Goal: Information Seeking & Learning: Learn about a topic

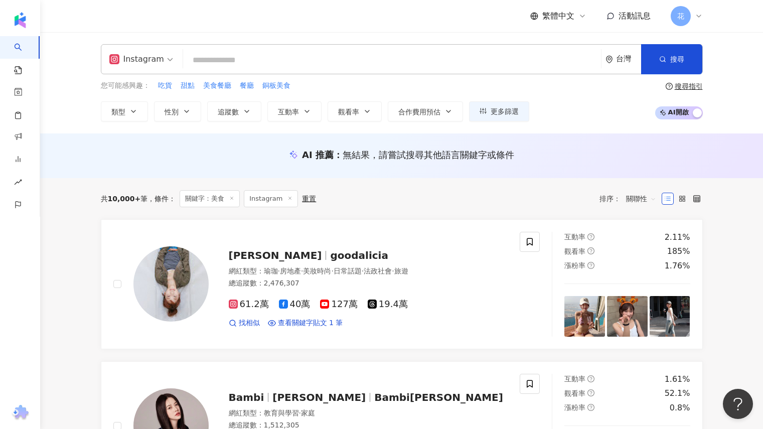
click at [363, 46] on div "Instagram 台灣 搜尋 def5eda8-8022-457e-a46c-c40e2607a286 王綪 308,277 追蹤者 搜尋名稱、敘述、貼文含…" at bounding box center [402, 59] width 602 height 30
click at [362, 49] on div "Instagram 台灣 搜尋 def5eda8-8022-457e-a46c-c40e2607a286 王綪 308,277 追蹤者 搜尋名稱、敘述、貼文含…" at bounding box center [402, 59] width 602 height 30
click at [312, 61] on input "search" at bounding box center [392, 60] width 410 height 19
click at [312, 62] on input "search" at bounding box center [392, 60] width 410 height 19
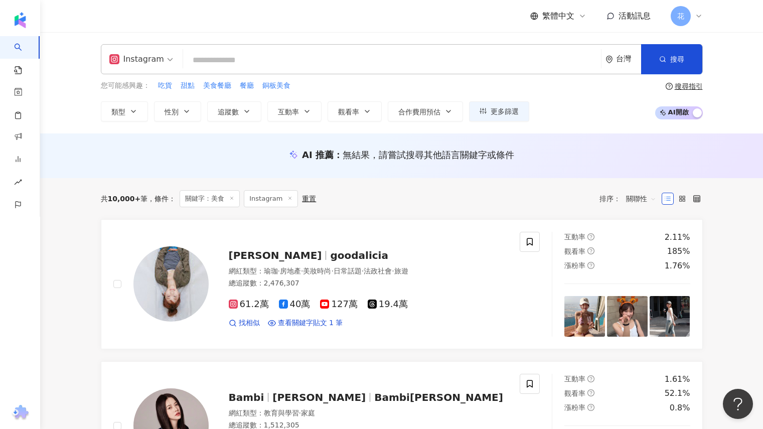
type input "*"
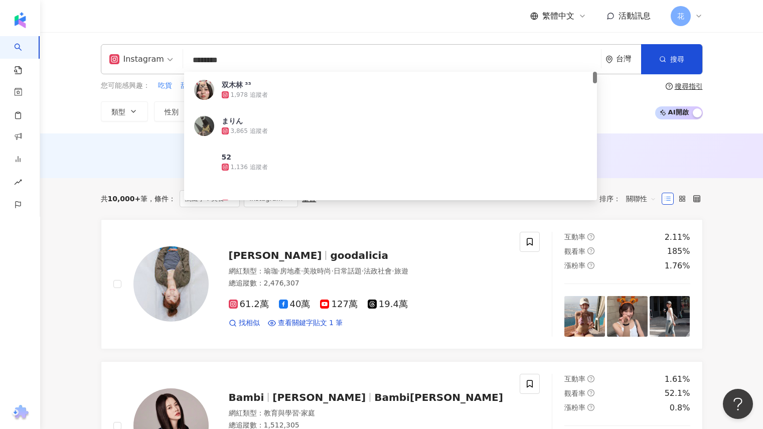
type input "*********"
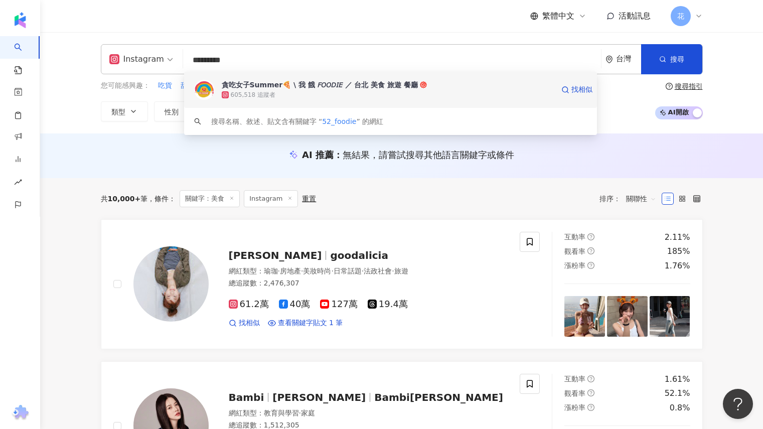
click at [306, 95] on div "605,518 追蹤者" at bounding box center [388, 95] width 332 height 10
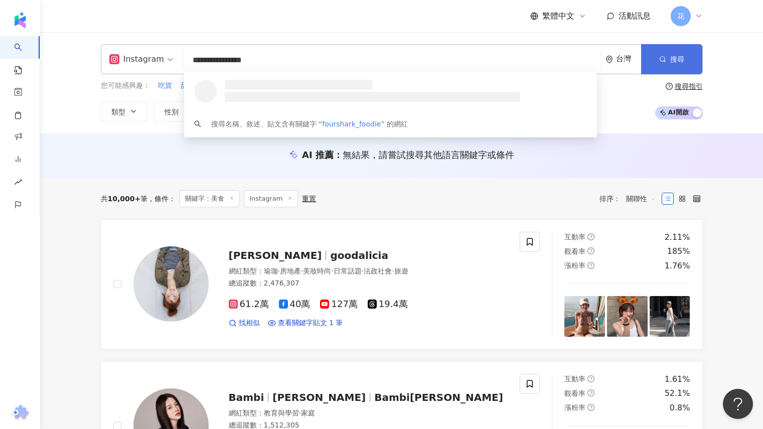
click at [690, 66] on button "搜尋" at bounding box center [671, 59] width 61 height 30
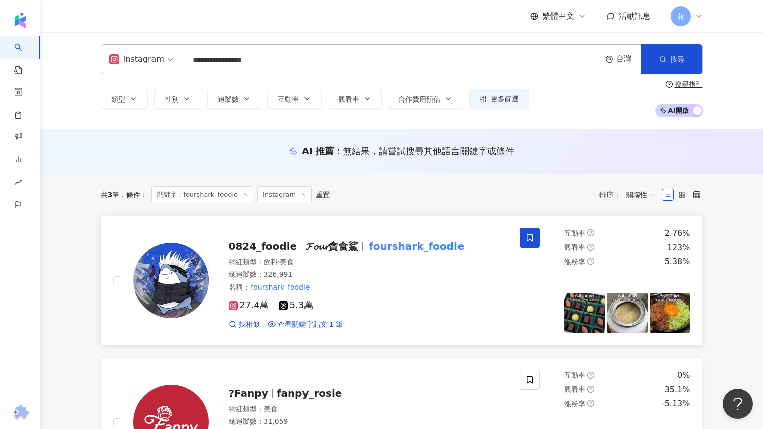
click at [317, 247] on span "𝓕𝓸𝓾𝓻貪食鯊" at bounding box center [331, 246] width 53 height 12
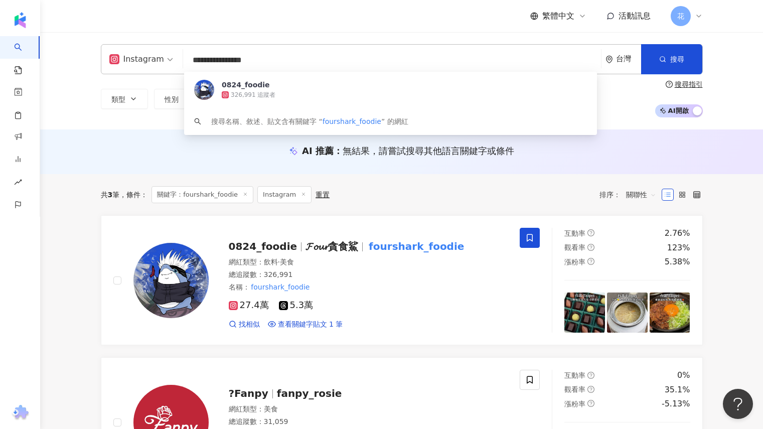
drag, startPoint x: 288, startPoint y: 64, endPoint x: 113, endPoint y: 59, distance: 175.1
click at [113, 59] on div "**********" at bounding box center [402, 59] width 602 height 30
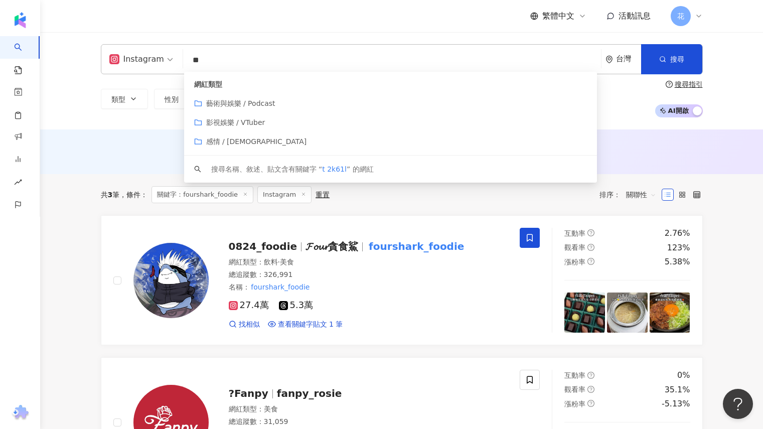
type input "*"
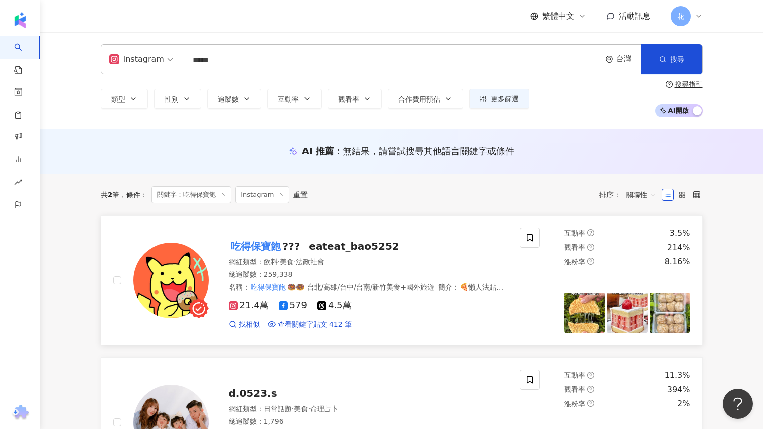
type input "*****"
click at [354, 250] on span "eateat_bao5252" at bounding box center [353, 246] width 90 height 12
drag, startPoint x: 176, startPoint y: 71, endPoint x: 62, endPoint y: 66, distance: 114.0
click at [62, 66] on div "Instagram ***** 台灣 搜尋 f7baf2f3-c346-41b9-af47-9138657da155 吃得保寶飽🍩🍩🍩 259,338 追蹤者…" at bounding box center [401, 80] width 723 height 97
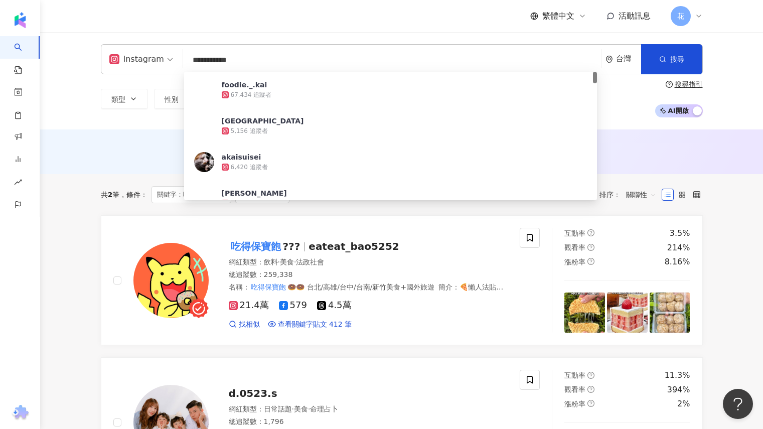
type input "**********"
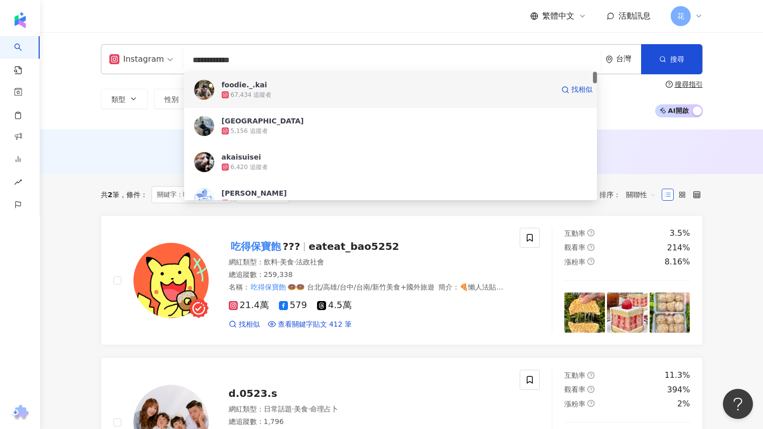
click at [272, 84] on span "foodie._.kai" at bounding box center [388, 85] width 332 height 10
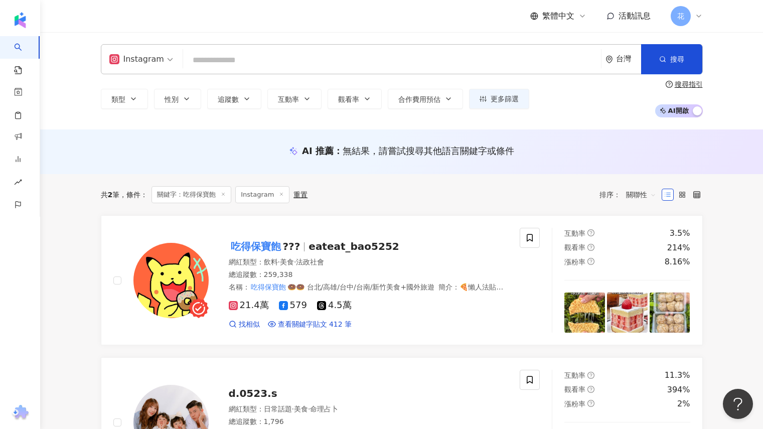
type input "*"
type input "*******"
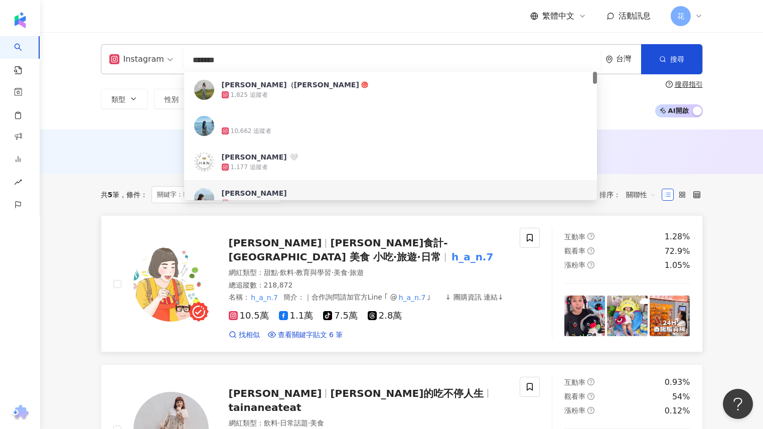
click at [390, 246] on span "HAN食計-台北 台中 美食 小吃·旅遊·日常" at bounding box center [338, 250] width 219 height 26
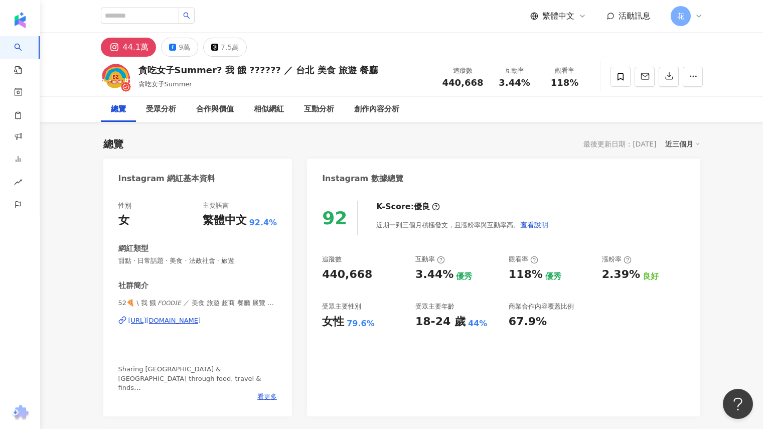
click at [668, 78] on icon "button" at bounding box center [669, 75] width 9 height 9
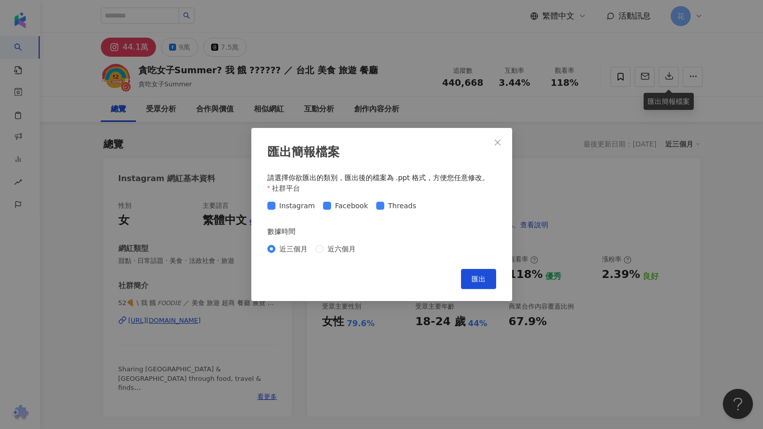
click at [480, 276] on span "匯出" at bounding box center [478, 279] width 14 height 8
click at [482, 282] on span "匯出" at bounding box center [478, 279] width 14 height 8
click at [483, 284] on button "匯出" at bounding box center [478, 279] width 35 height 20
click at [499, 144] on icon "close" at bounding box center [498, 142] width 8 height 8
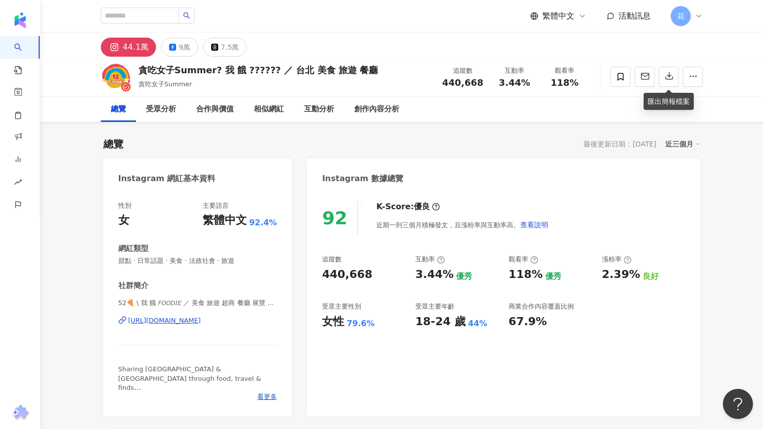
click at [216, 315] on div "52🍕 \ 我 餓 𝘍𝘖𝘖𝘋𝘐𝘌 ／ 美食 旅遊 超商 餐廳 展覽 街邊美食 | 52_foodie https://www.instagram.com/52…" at bounding box center [197, 327] width 159 height 59
click at [201, 324] on div "https://www.instagram.com/52_foodie/" at bounding box center [164, 320] width 73 height 9
drag, startPoint x: 139, startPoint y: 67, endPoint x: 212, endPoint y: 68, distance: 72.2
click at [212, 68] on div "貪吃女子Summer? 我 餓 ?????? ／ 台北 美食 旅遊 餐廳" at bounding box center [258, 70] width 240 height 13
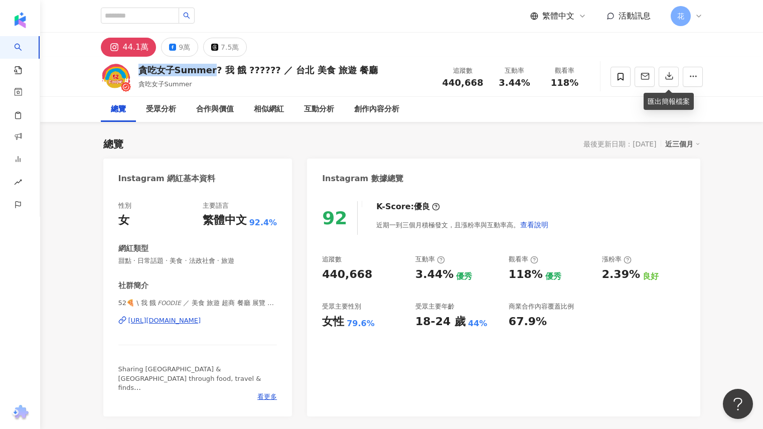
drag, startPoint x: 138, startPoint y: 71, endPoint x: 213, endPoint y: 69, distance: 75.3
click at [213, 69] on div "貪吃女子Summer? 我 餓 ?????? ／ 台北 美食 旅遊 餐廳" at bounding box center [258, 70] width 240 height 13
copy div "貪吃女子Summer"
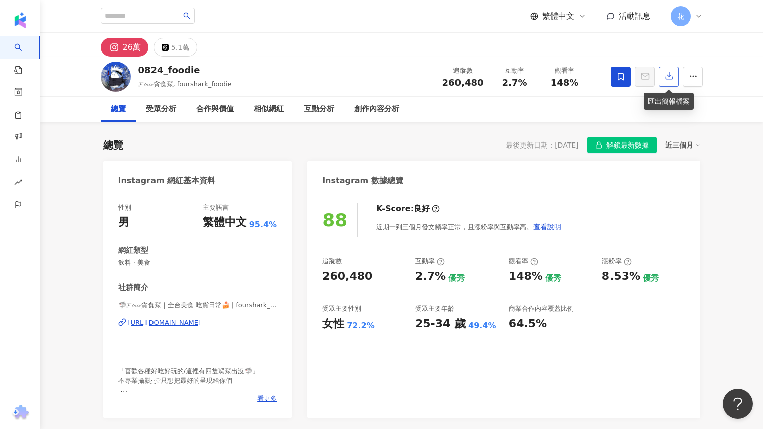
click at [668, 80] on icon "button" at bounding box center [669, 75] width 9 height 9
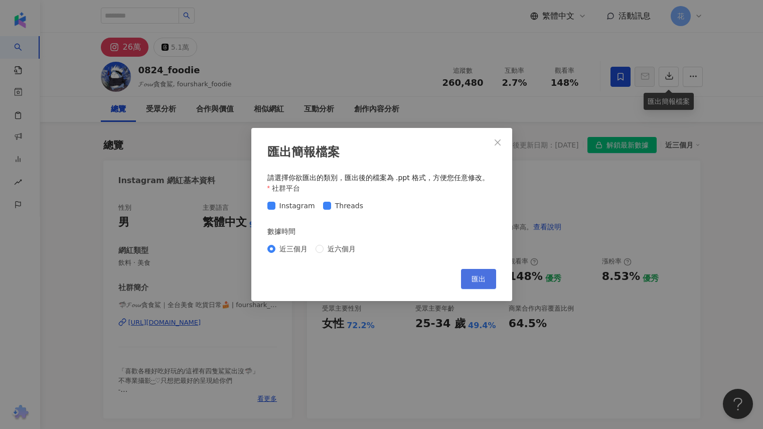
click at [477, 275] on span "匯出" at bounding box center [478, 279] width 14 height 8
click at [497, 141] on icon "close" at bounding box center [498, 142] width 8 height 8
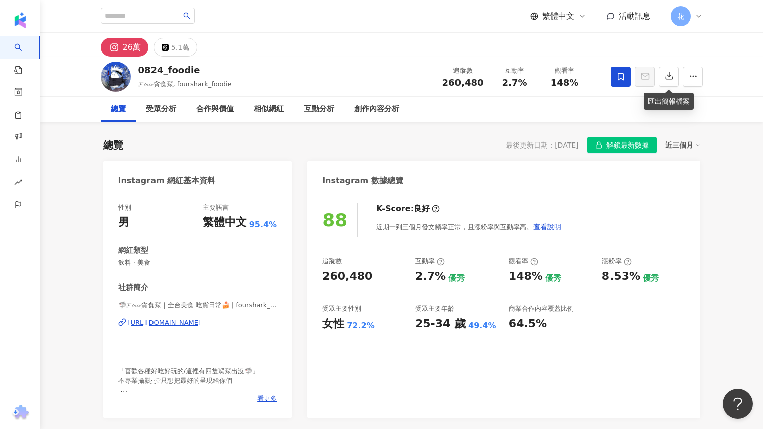
click at [195, 327] on div "https://www.instagram.com/fourshark_foodie/" at bounding box center [164, 322] width 73 height 9
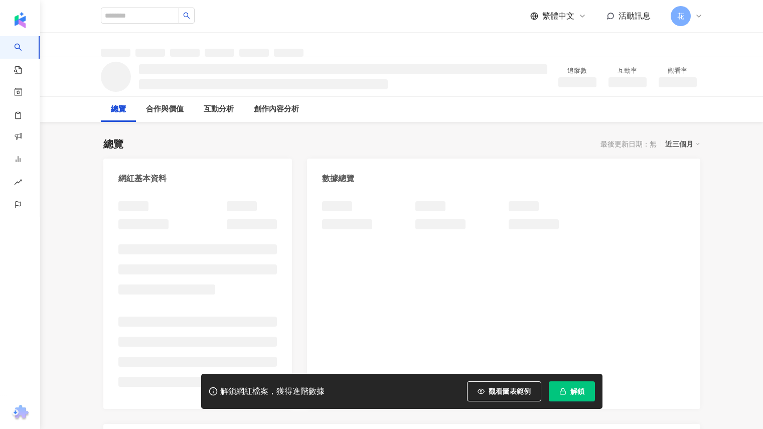
click at [579, 397] on button "解鎖" at bounding box center [572, 391] width 46 height 20
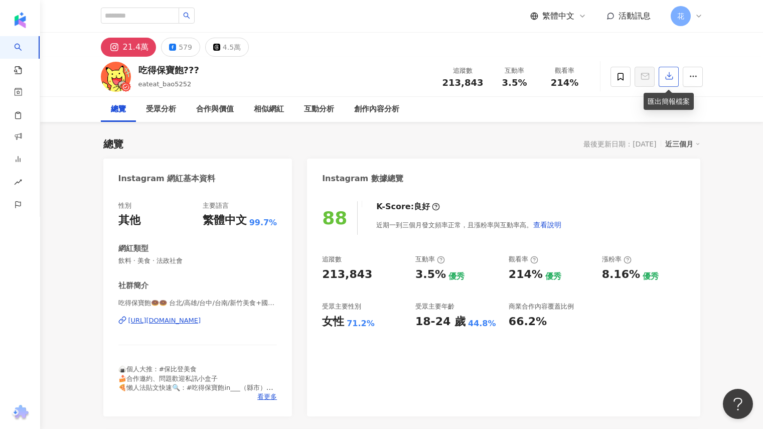
click at [668, 78] on icon "button" at bounding box center [669, 75] width 9 height 9
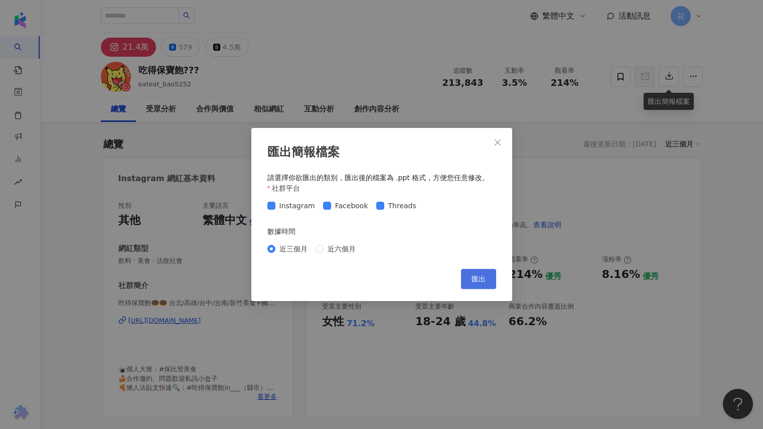
click at [477, 282] on span "匯出" at bounding box center [478, 279] width 14 height 8
click at [494, 142] on icon "close" at bounding box center [498, 142] width 8 height 8
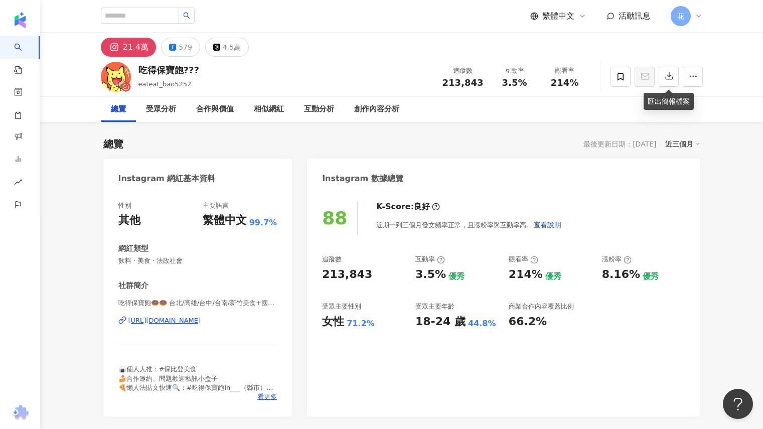
click at [201, 323] on div "https://www.instagram.com/eateat_bao5252/" at bounding box center [164, 320] width 73 height 9
click at [201, 325] on div "https://www.instagram.com/eateat_bao5252/" at bounding box center [164, 320] width 73 height 9
drag, startPoint x: 181, startPoint y: 327, endPoint x: 178, endPoint y: 318, distance: 9.2
drag, startPoint x: 178, startPoint y: 318, endPoint x: 166, endPoint y: 321, distance: 11.9
click at [560, 342] on div "88 K-Score : 良好 近期一到三個月發文頻率正常，且漲粉率與互動率高。 查看說明 追蹤數 213,843 互動率 3.5% 優秀 觀看率 214% …" at bounding box center [503, 303] width 393 height 225
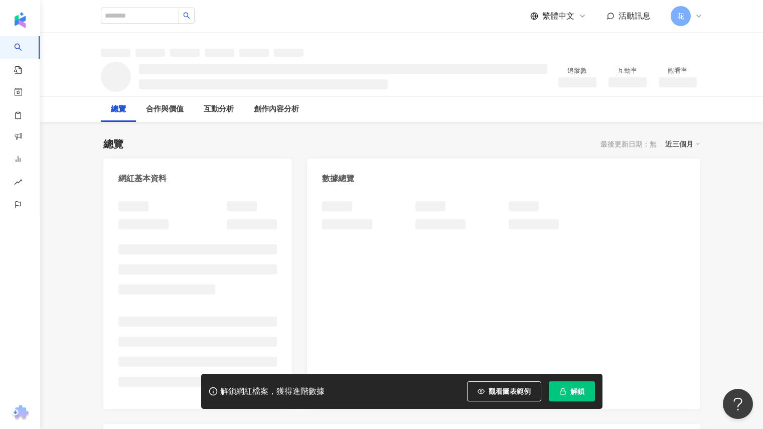
click at [569, 390] on button "解鎖" at bounding box center [572, 391] width 46 height 20
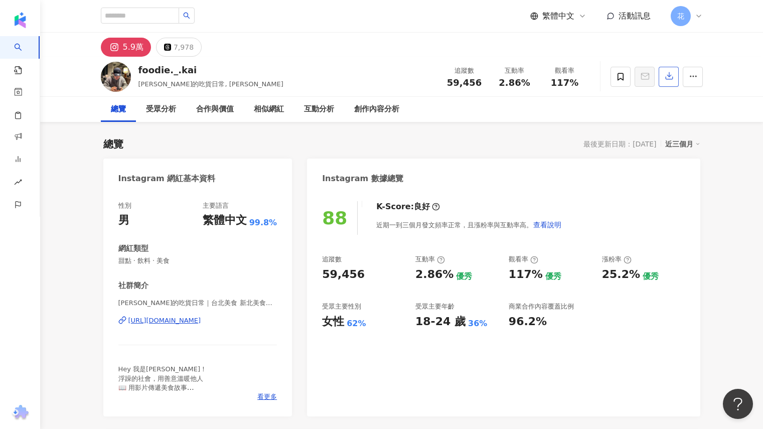
click at [661, 78] on button "button" at bounding box center [669, 77] width 20 height 20
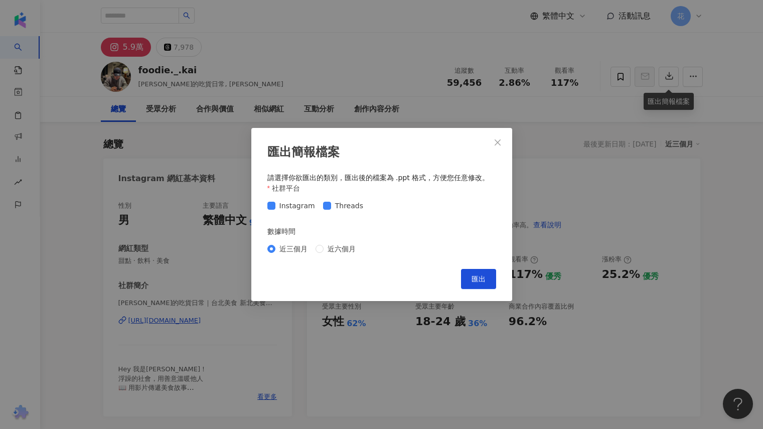
click at [474, 280] on span "匯出" at bounding box center [478, 279] width 14 height 8
click at [499, 142] on icon "close" at bounding box center [498, 142] width 8 height 8
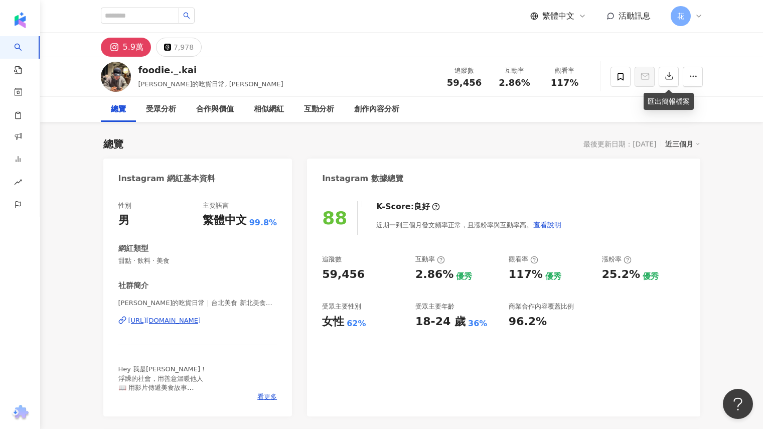
click at [201, 319] on div "https://www.instagram.com/akai._.1010z/" at bounding box center [164, 320] width 73 height 9
click at [137, 72] on div "foodie._.kai 阿凱的吃貨日常, 薛凱鴻 追蹤數 59,456 互動率 2.86% 觀看率 117%" at bounding box center [402, 77] width 642 height 40
click at [138, 72] on div "foodie._.kai 阿凱的吃貨日常, 薛凱鴻 追蹤數 59,456 互動率 2.86% 觀看率 117%" at bounding box center [402, 77] width 642 height 40
copy div "foodie._.kai"
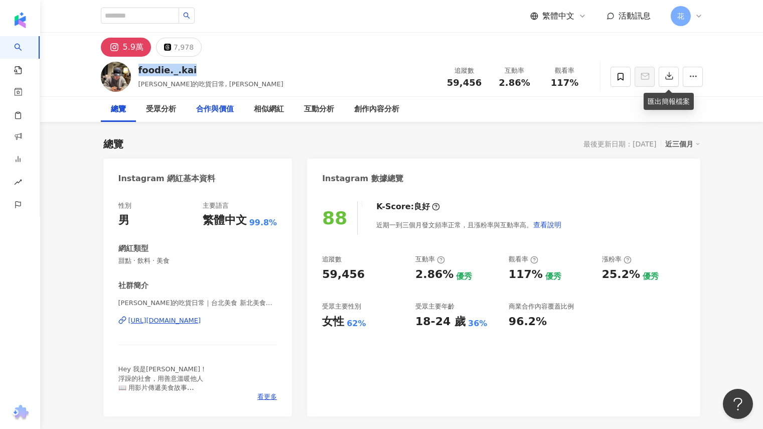
copy div "foodie._.kai"
click at [476, 165] on div "Instagram 數據總覽" at bounding box center [503, 174] width 393 height 33
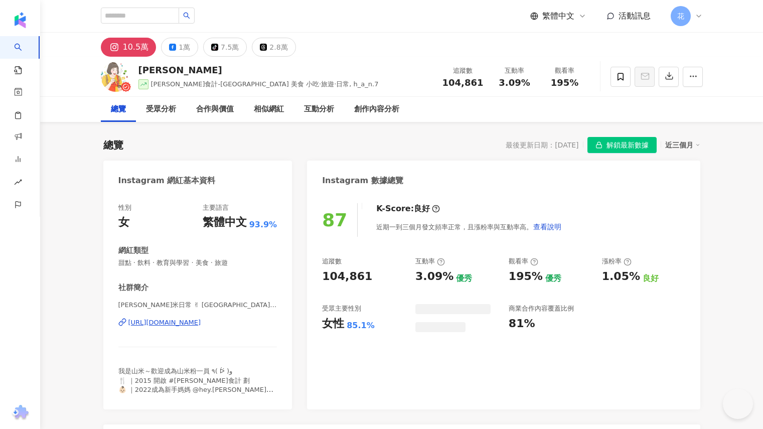
click at [630, 144] on span "解鎖最新數據" at bounding box center [627, 145] width 42 height 16
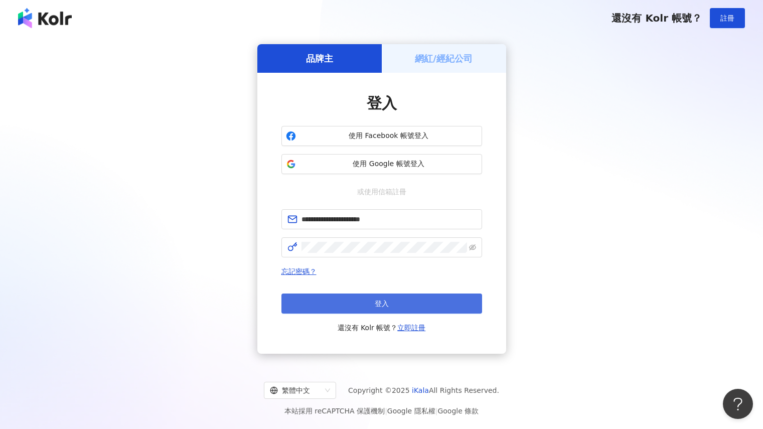
click at [416, 305] on button "登入" at bounding box center [381, 303] width 201 height 20
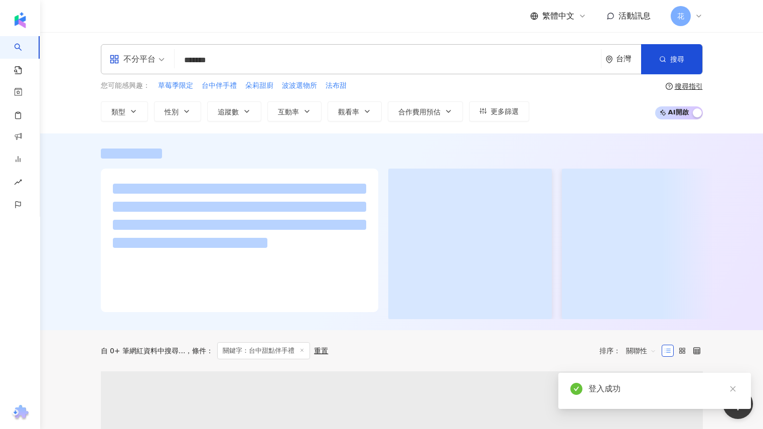
click at [150, 67] on span at bounding box center [136, 59] width 55 height 29
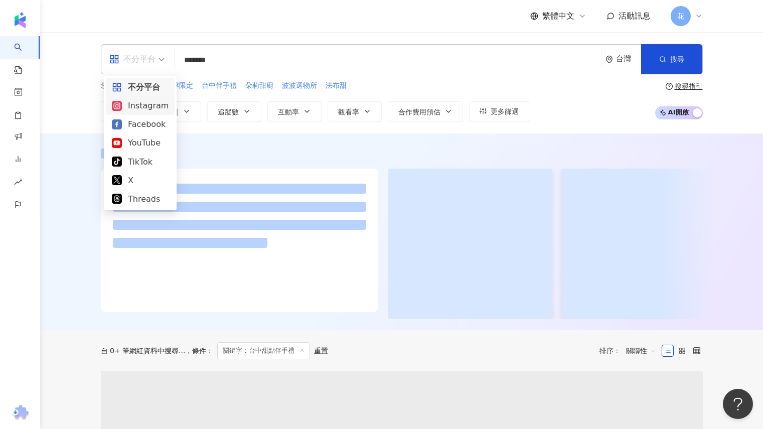
click at [149, 111] on div "Instagram" at bounding box center [140, 105] width 57 height 13
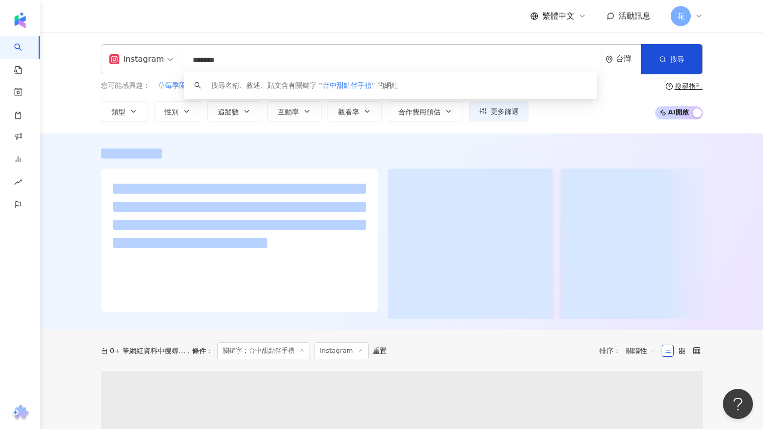
drag, startPoint x: 211, startPoint y: 58, endPoint x: 136, endPoint y: 64, distance: 75.0
click at [136, 64] on div "Instagram ******* 台灣 搜尋 keyword 搜尋名稱、敘述、貼文含有關鍵字 “ 台中甜點伴手禮 ” 的網紅" at bounding box center [402, 59] width 602 height 30
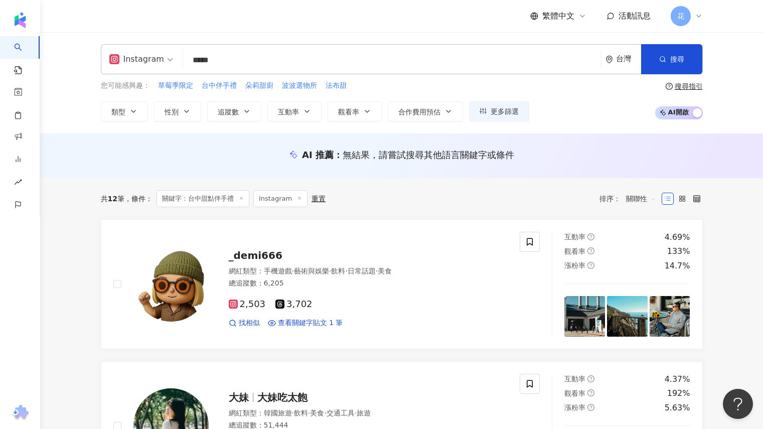
type input "*****"
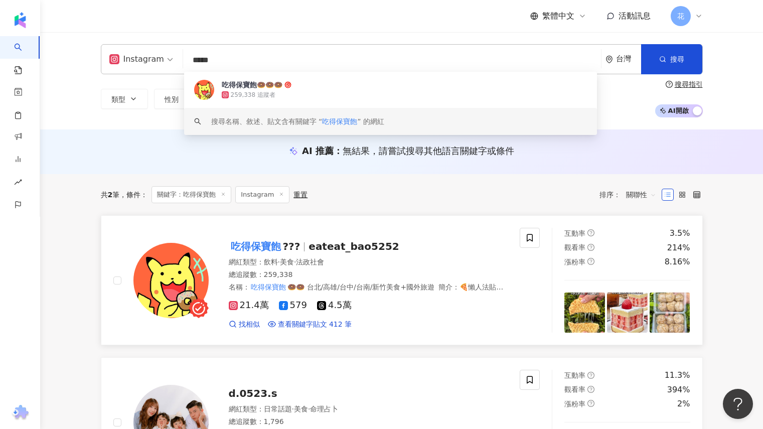
click at [373, 243] on span "eateat_bao5252" at bounding box center [353, 246] width 90 height 12
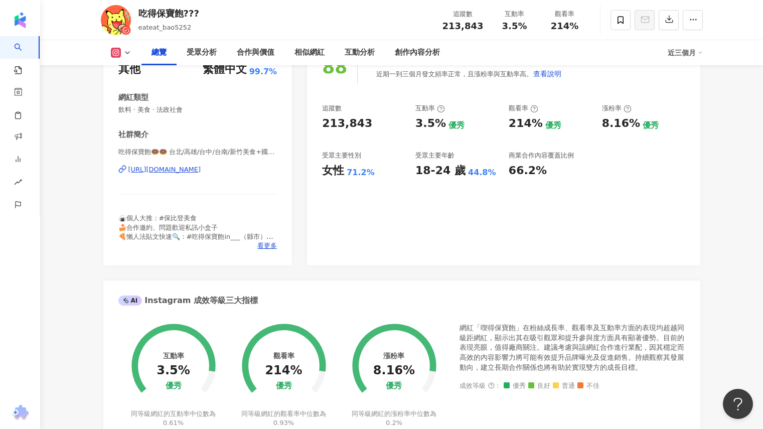
scroll to position [100, 0]
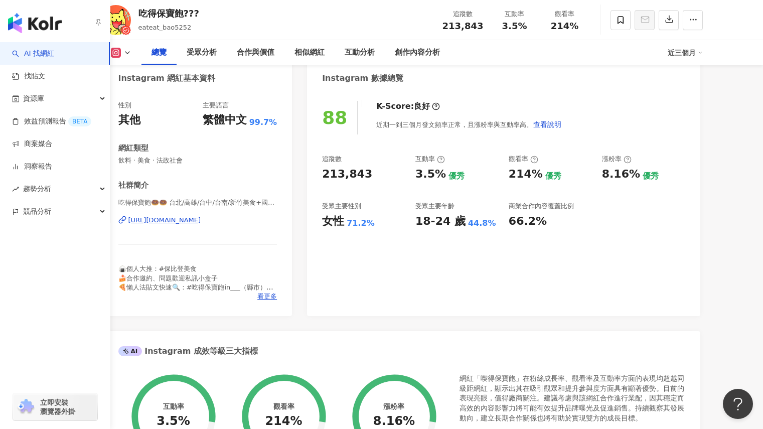
click at [34, 54] on link "AI 找網紅" at bounding box center [33, 54] width 42 height 10
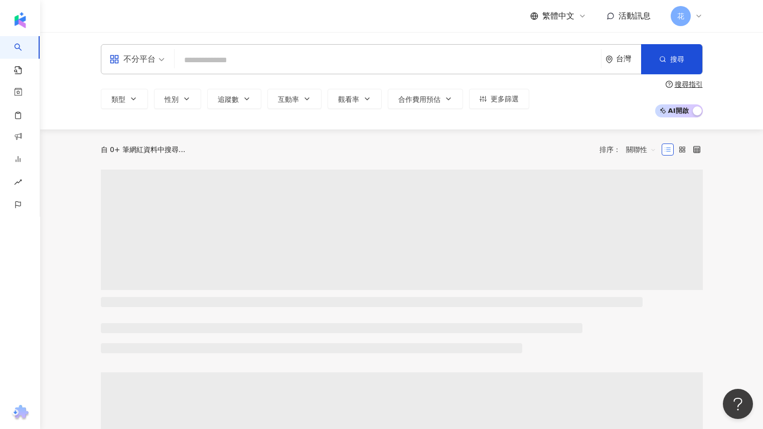
click at [237, 62] on input "search" at bounding box center [388, 60] width 418 height 19
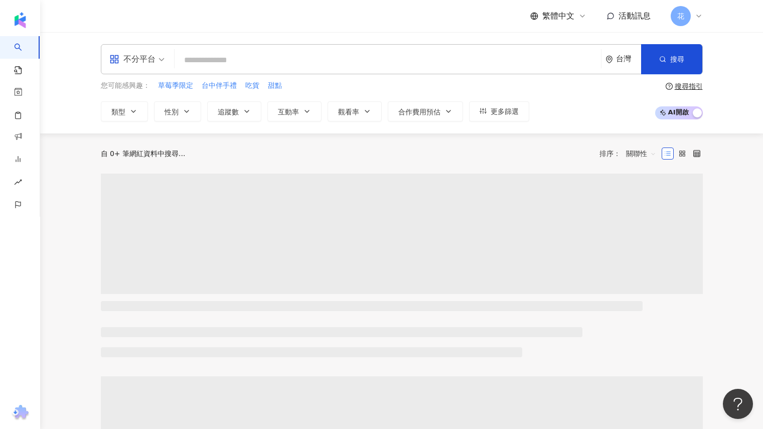
type input "*"
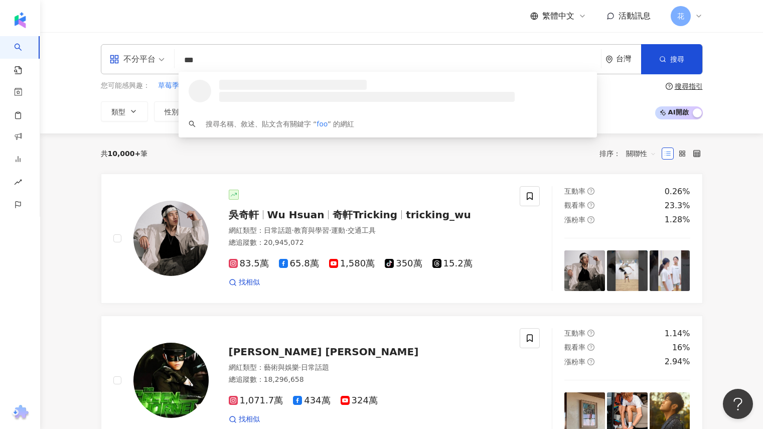
click at [125, 70] on span at bounding box center [136, 59] width 55 height 29
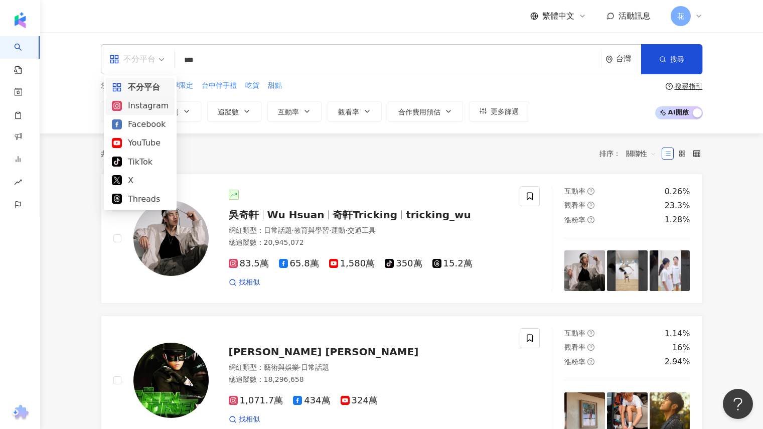
click at [138, 98] on div "Instagram" at bounding box center [140, 105] width 69 height 19
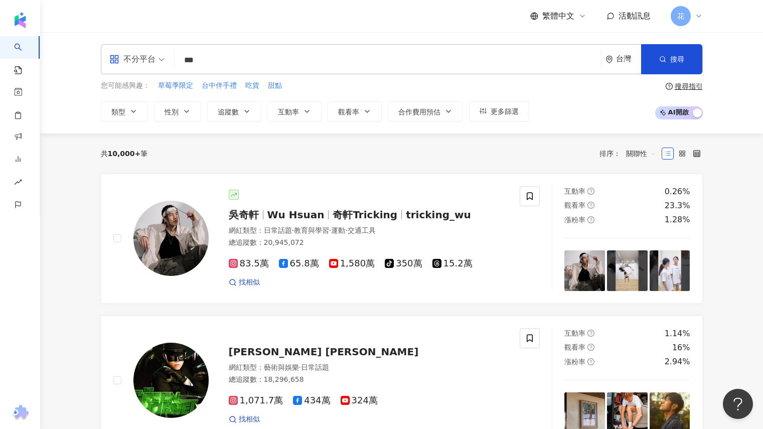
click at [239, 60] on input "***" at bounding box center [388, 60] width 418 height 19
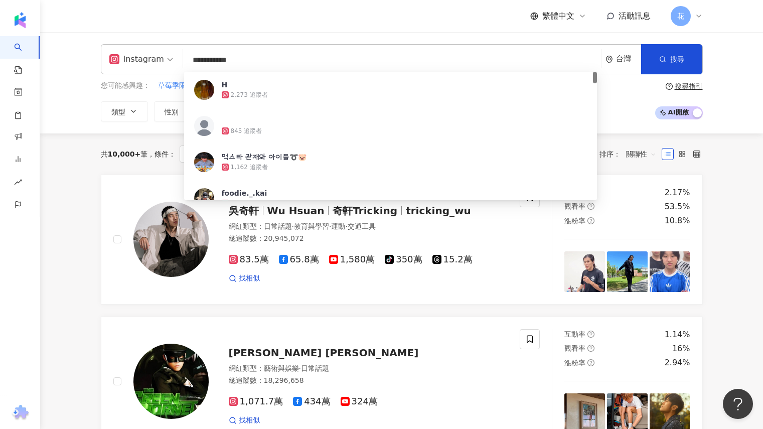
type input "**********"
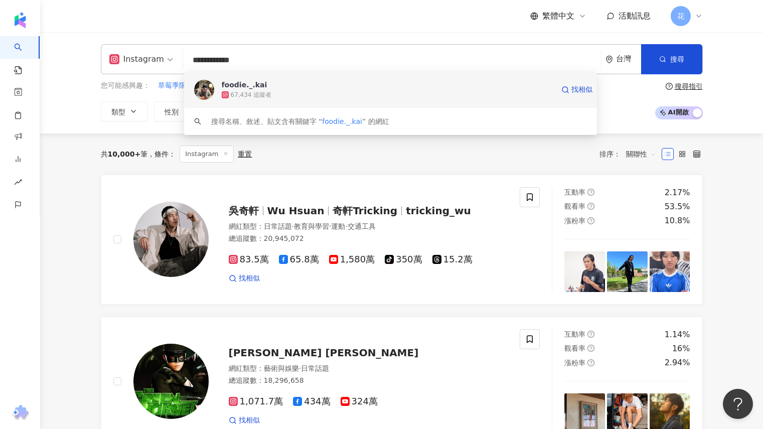
click at [316, 91] on div "67,434 追蹤者" at bounding box center [388, 95] width 332 height 10
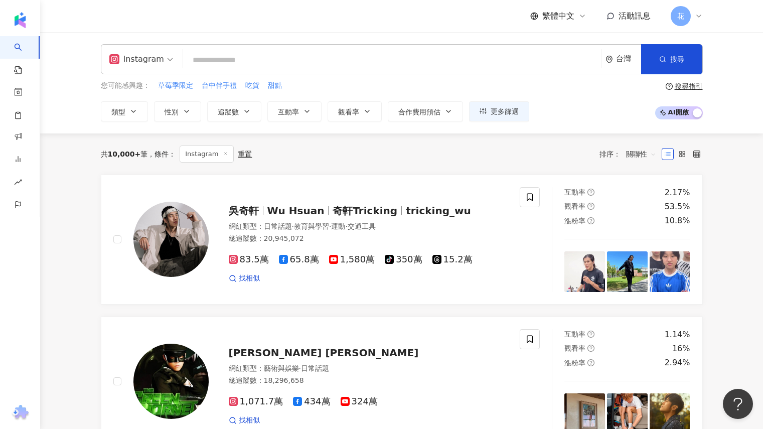
type input "*"
type input "****"
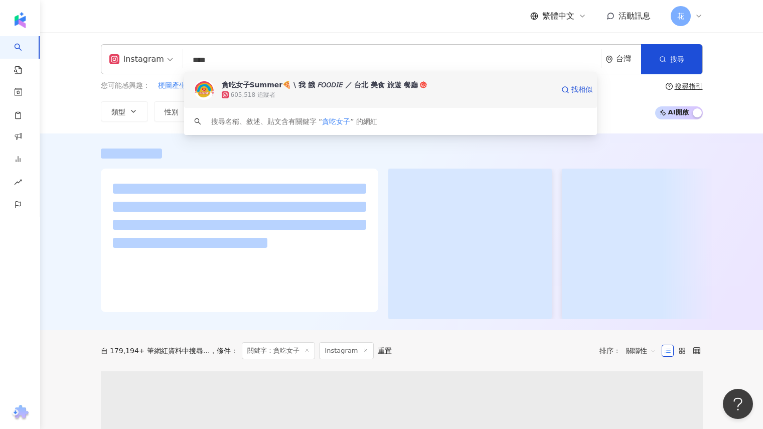
click at [394, 105] on div "貪吃女子Summer🍕 \ 我 餓 𝘍𝘖𝘖𝘋𝘐𝘌 ／ 台北 美食 旅遊 餐廳 605,518 追蹤者 找相似" at bounding box center [390, 90] width 413 height 36
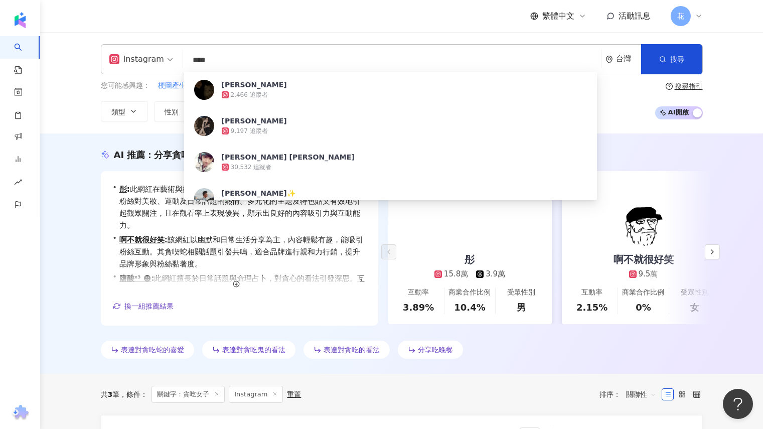
type input "****"
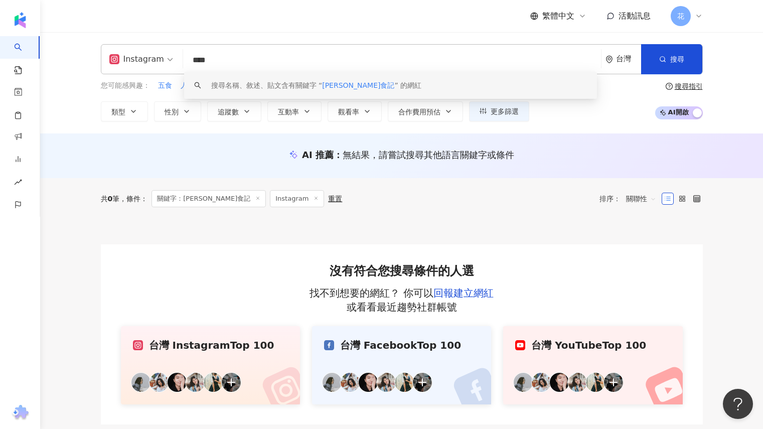
drag, startPoint x: 241, startPoint y: 61, endPoint x: 143, endPoint y: 36, distance: 101.0
click at [144, 35] on div "Instagram **** 台灣 搜尋 keyword 搜尋名稱、敘述、貼文含有關鍵字 “ 俊俊食記 ” 的網紅 您可能感興趣： 五食 人懶 吳老爸 米耕好…" at bounding box center [401, 82] width 723 height 101
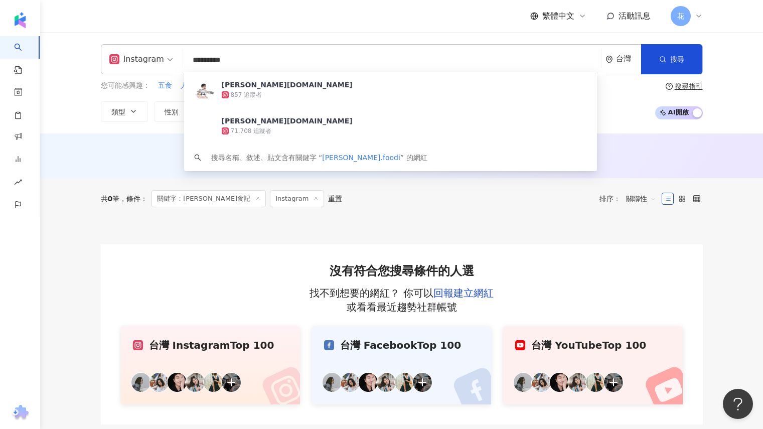
type input "**********"
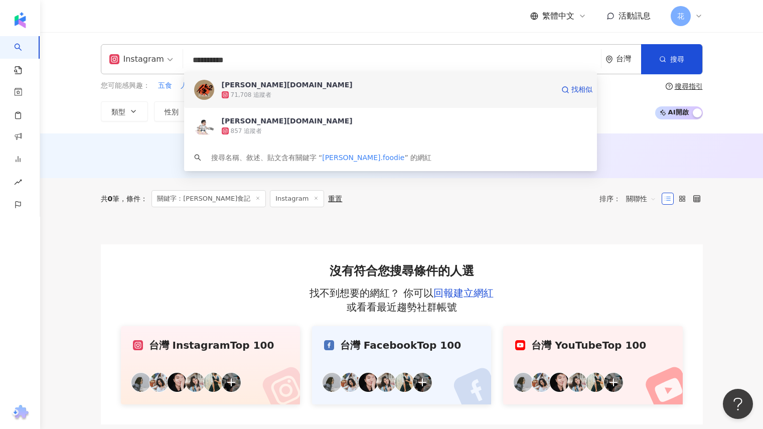
click at [255, 92] on div "71,708 追蹤者" at bounding box center [251, 95] width 41 height 9
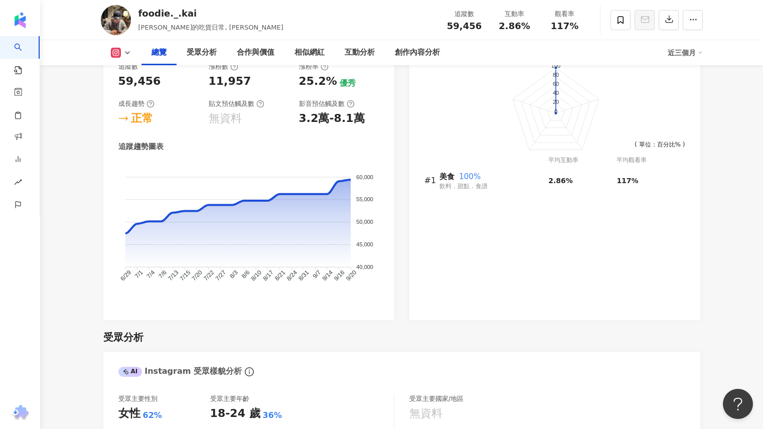
scroll to position [552, 0]
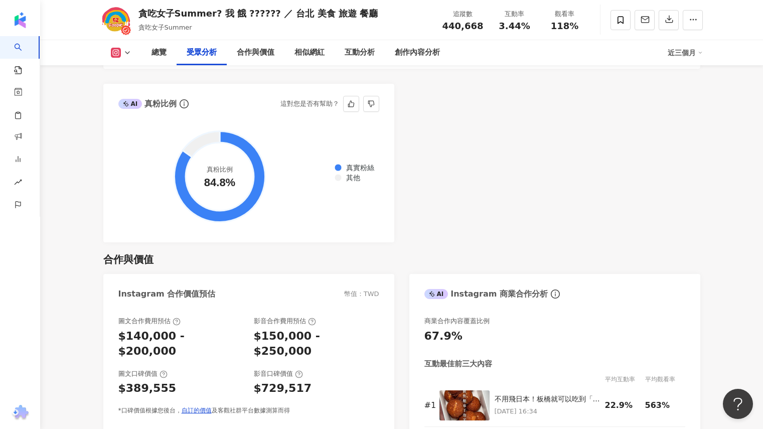
scroll to position [1204, 0]
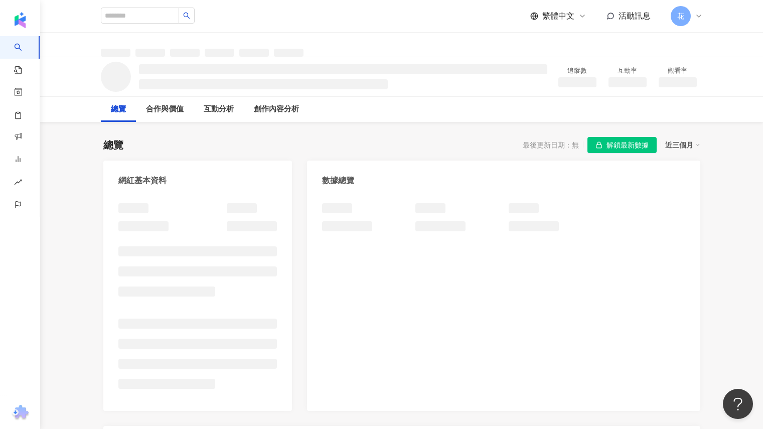
click at [636, 147] on span "解鎖最新數據" at bounding box center [627, 145] width 42 height 16
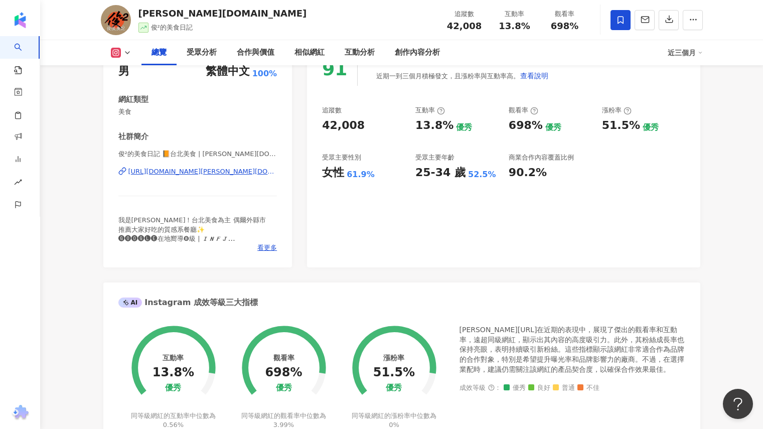
scroll to position [294, 0]
